Goal: Find specific page/section: Find specific page/section

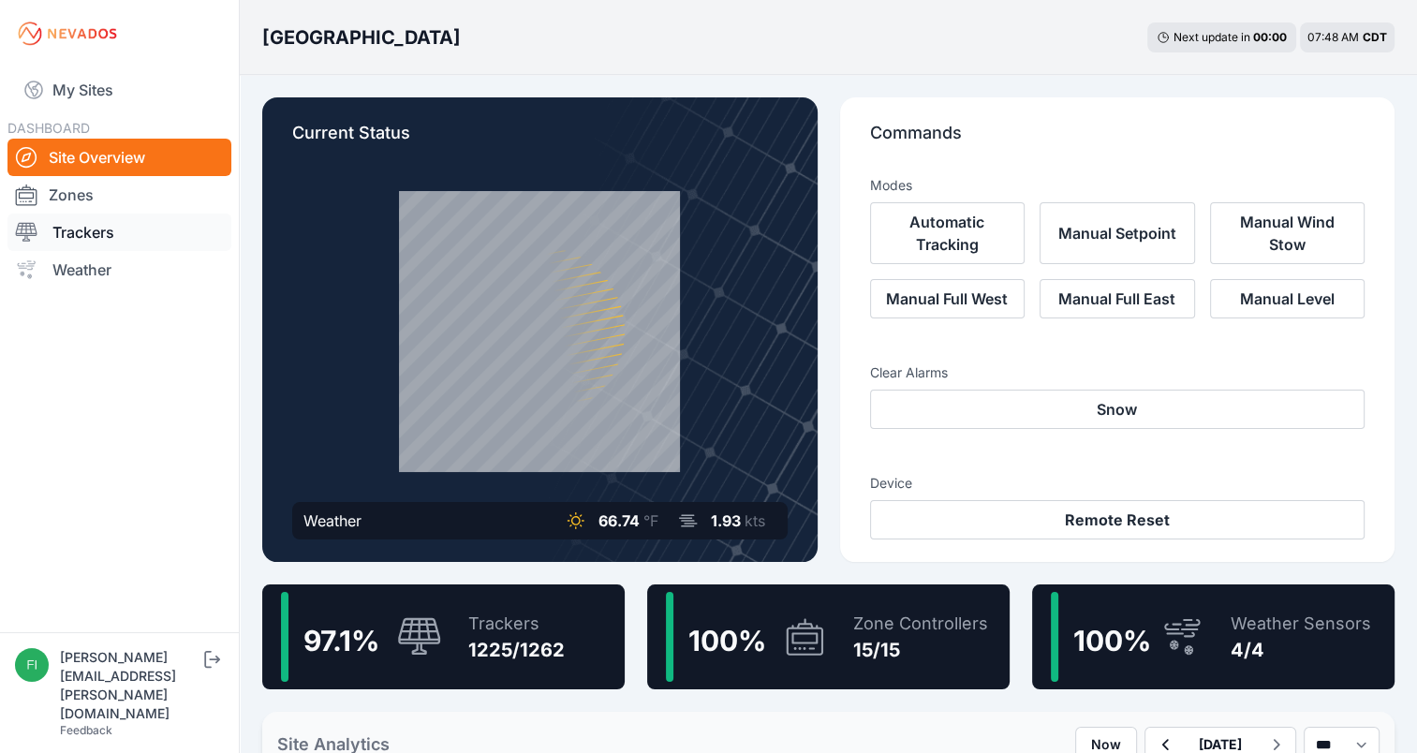
click at [100, 236] on link "Trackers" at bounding box center [119, 232] width 224 height 37
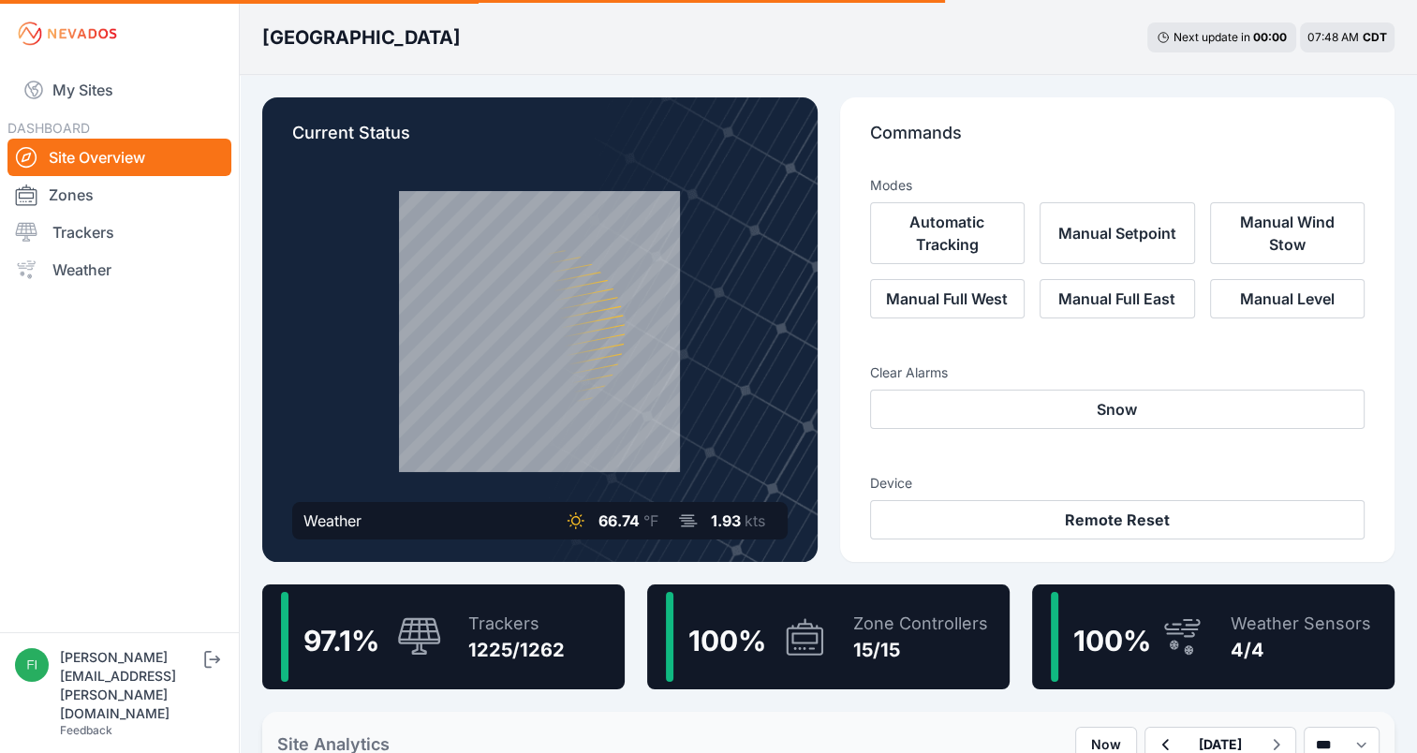
click at [465, 648] on div "Trackers 1225/1262" at bounding box center [507, 637] width 115 height 90
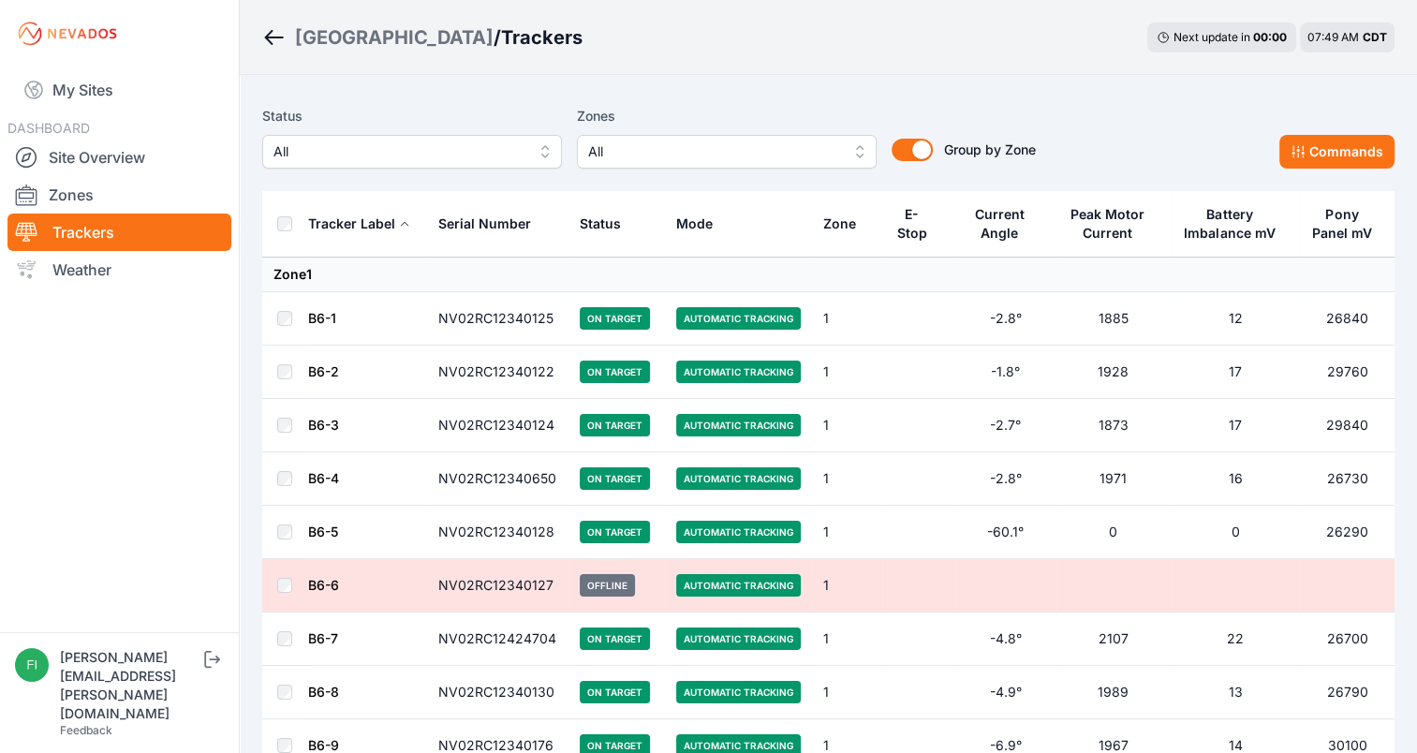
click at [679, 174] on div "Status All Zones All Group by Zone Group by Zone Commands" at bounding box center [828, 144] width 1132 height 94
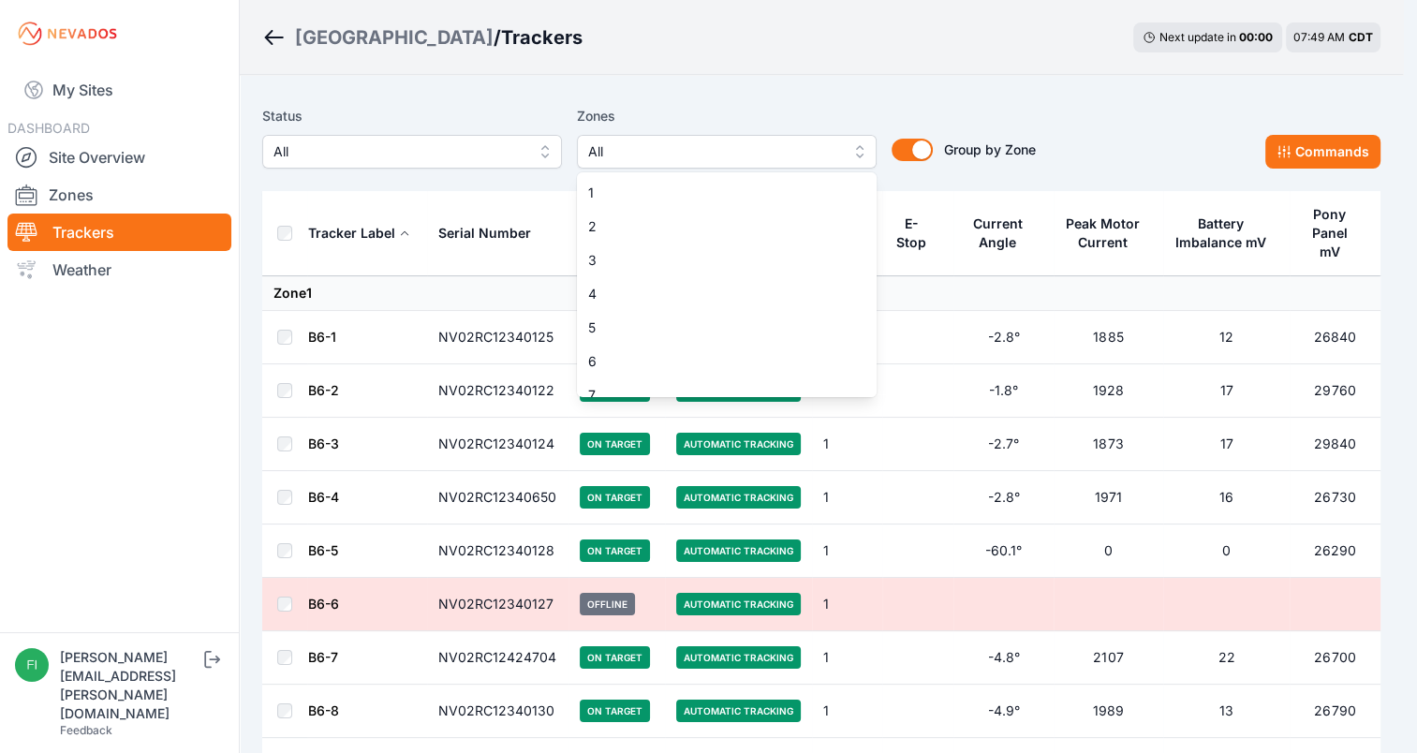
click at [679, 148] on span "All" at bounding box center [713, 151] width 251 height 22
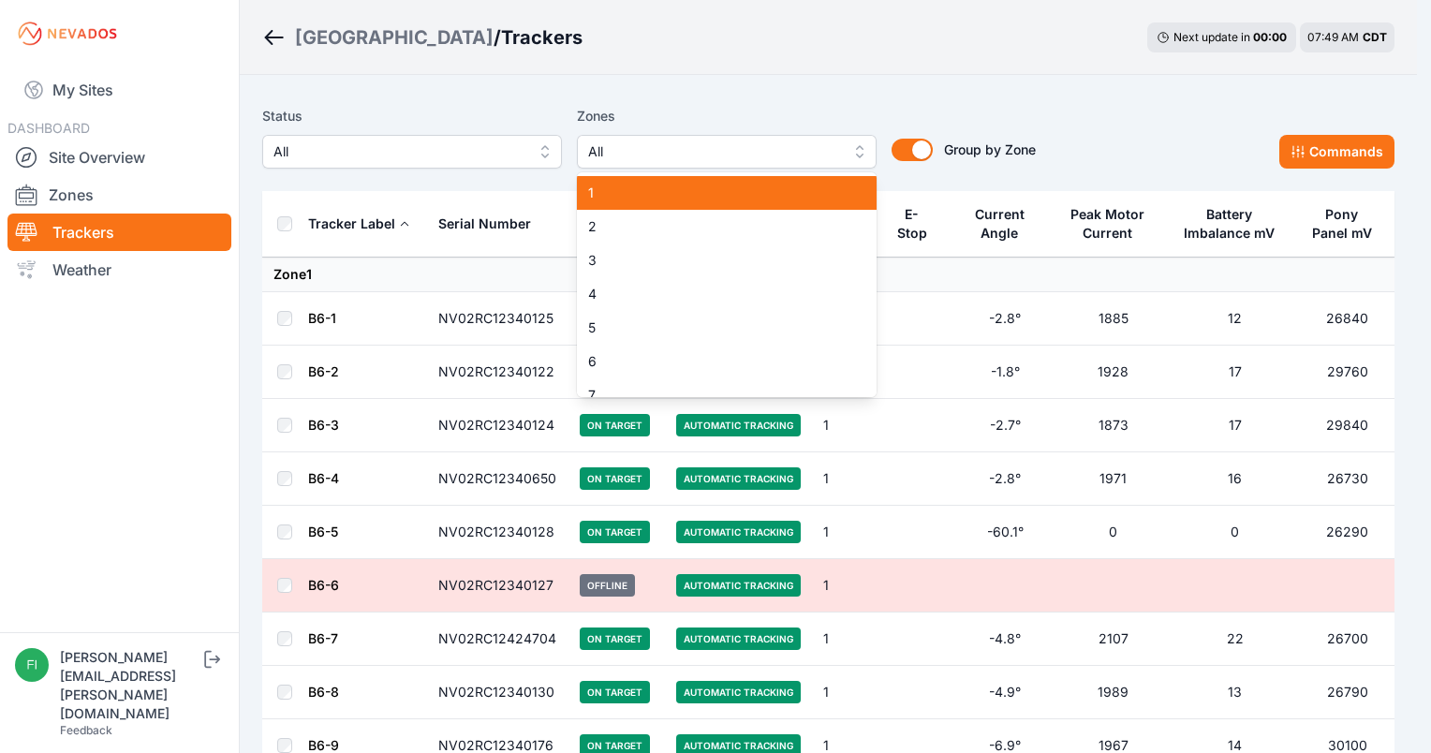
click at [660, 187] on span "1" at bounding box center [715, 193] width 255 height 19
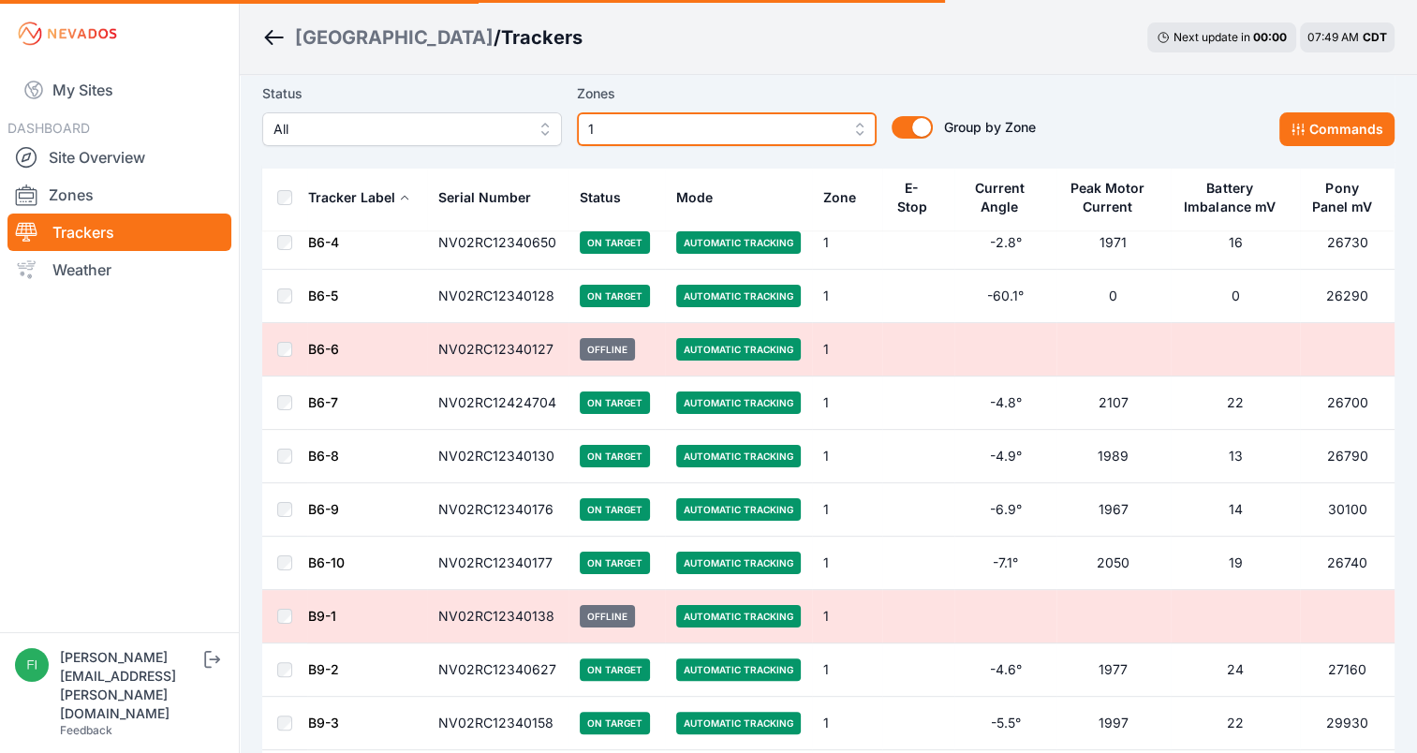
scroll to position [296, 0]
